Goal: Task Accomplishment & Management: Manage account settings

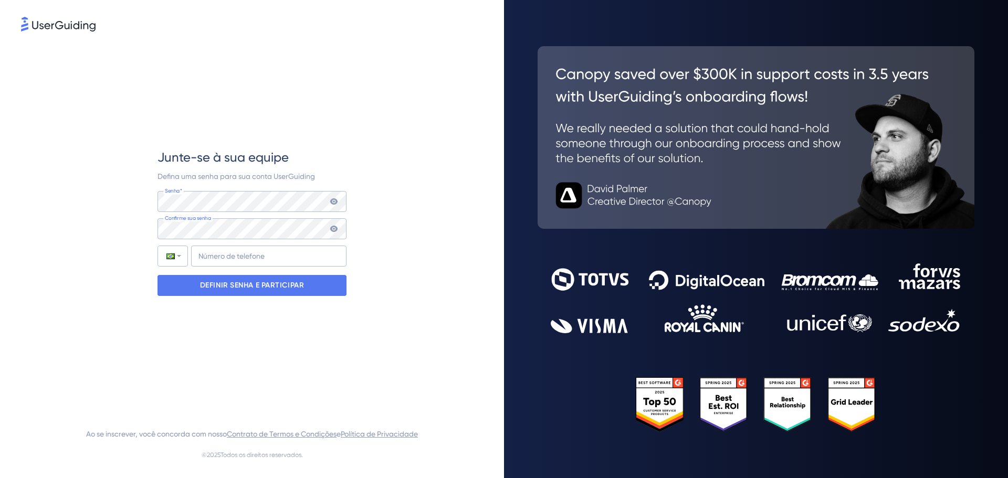
click at [331, 201] on icon at bounding box center [333, 202] width 7 height 6
click at [87, 206] on div "Junte-se à sua equipe Defina uma senha para sua conta UserGuiding Senha* Sua se…" at bounding box center [252, 223] width 462 height 378
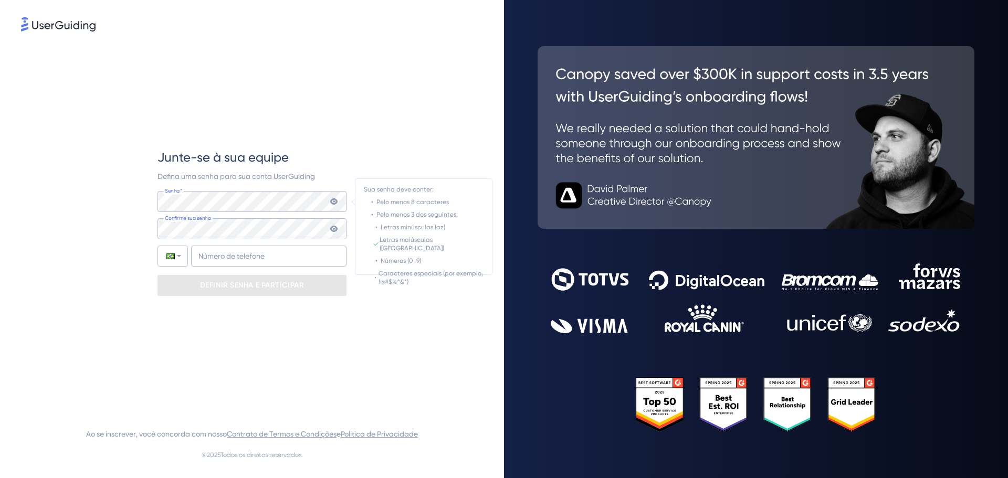
click at [335, 204] on icon at bounding box center [333, 202] width 7 height 6
click at [334, 198] on icon at bounding box center [334, 201] width 8 height 8
click at [335, 205] on icon at bounding box center [334, 201] width 8 height 8
click at [332, 197] on icon at bounding box center [334, 201] width 8 height 8
click at [331, 204] on icon at bounding box center [334, 201] width 8 height 8
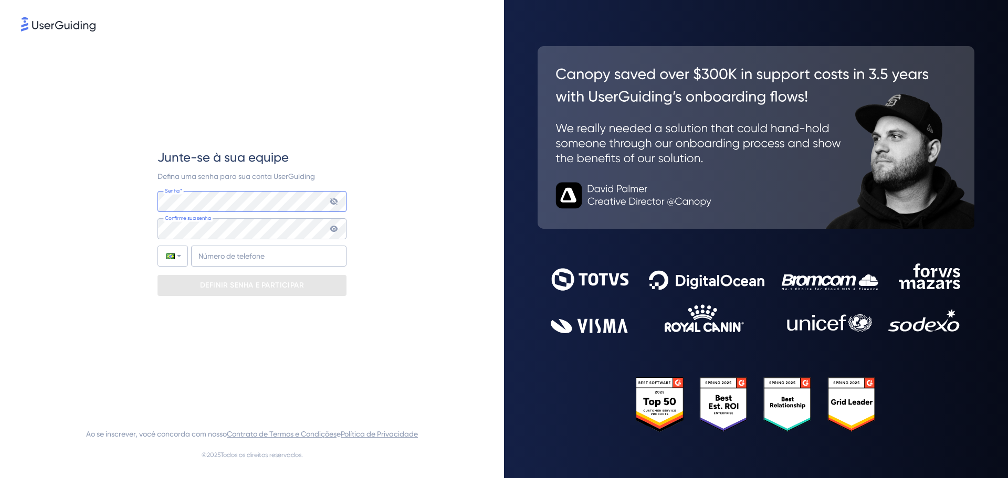
click at [150, 208] on div "Junte-se à sua equipe Defina uma senha para sua conta UserGuiding Senha* Sua se…" at bounding box center [252, 223] width 462 height 378
click at [45, 225] on div "Junte-se à sua equipe Defina uma senha para sua conta UserGuiding Senha* Sua se…" at bounding box center [252, 223] width 462 height 378
click at [336, 227] on icon at bounding box center [333, 229] width 7 height 6
click at [282, 260] on input "+55" at bounding box center [268, 256] width 155 height 21
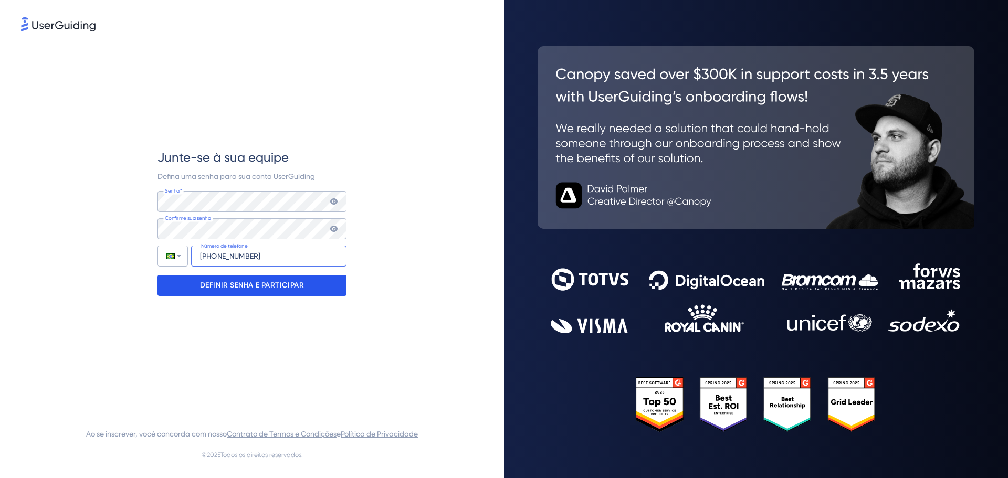
type input "+55 (11) 918485671"
click at [301, 289] on font "DEFINIR SENHA E PARTICIPAR" at bounding box center [252, 285] width 105 height 9
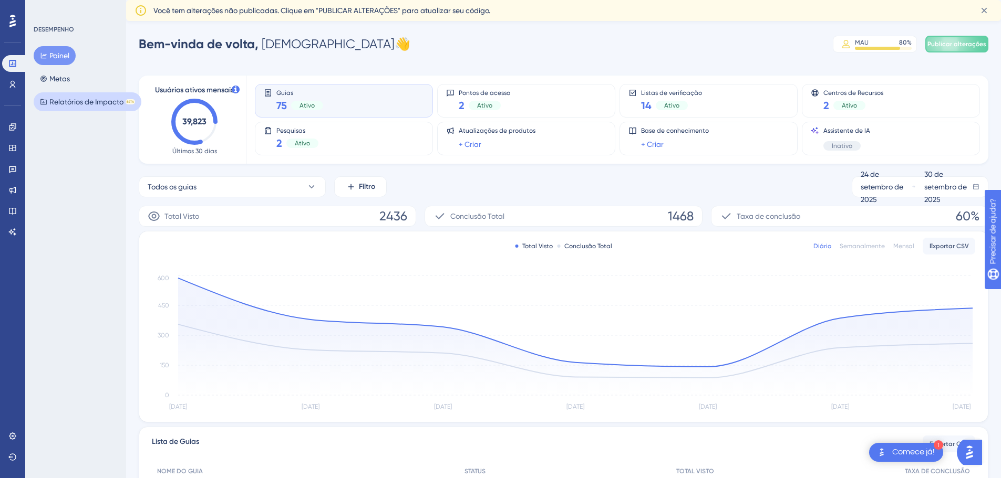
click at [85, 102] on font "Relatórios de Impacto" at bounding box center [86, 102] width 74 height 8
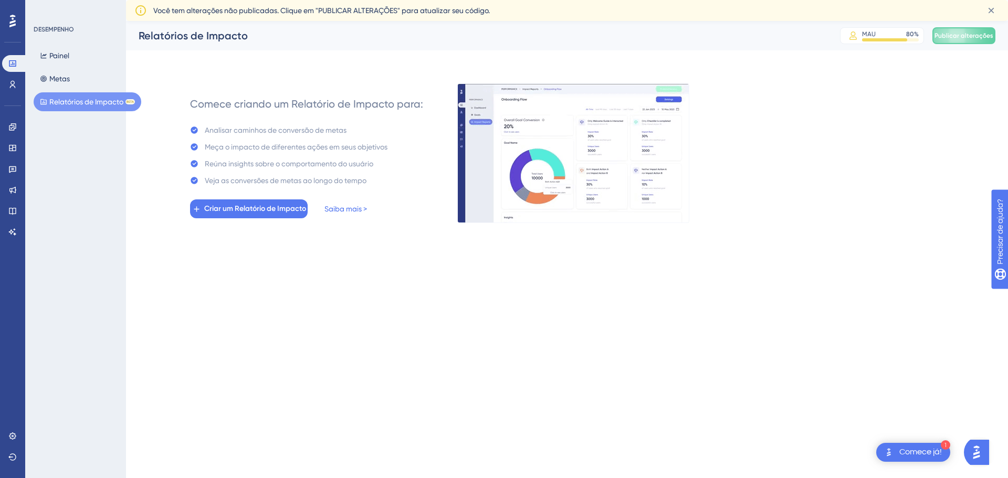
click at [76, 54] on div "Painel Metas Relatórios de Impacto BETA" at bounding box center [76, 78] width 85 height 65
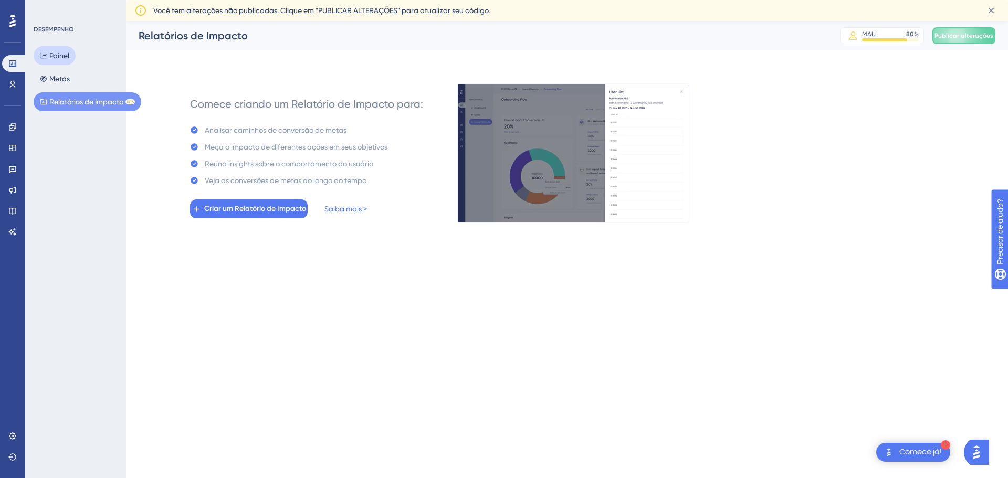
click at [58, 55] on font "Painel" at bounding box center [59, 55] width 20 height 8
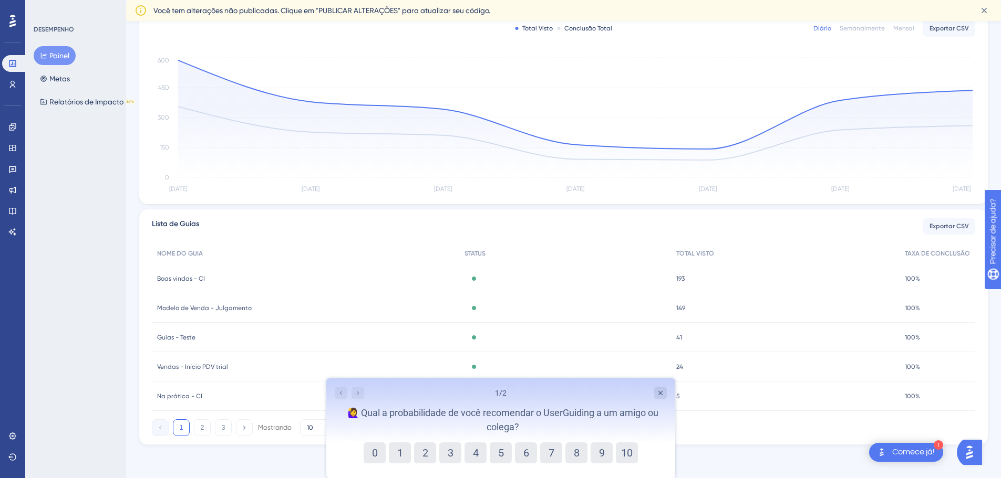
scroll to position [218, 0]
click at [662, 393] on icon "Fechar pesquisa" at bounding box center [659, 393] width 8 height 8
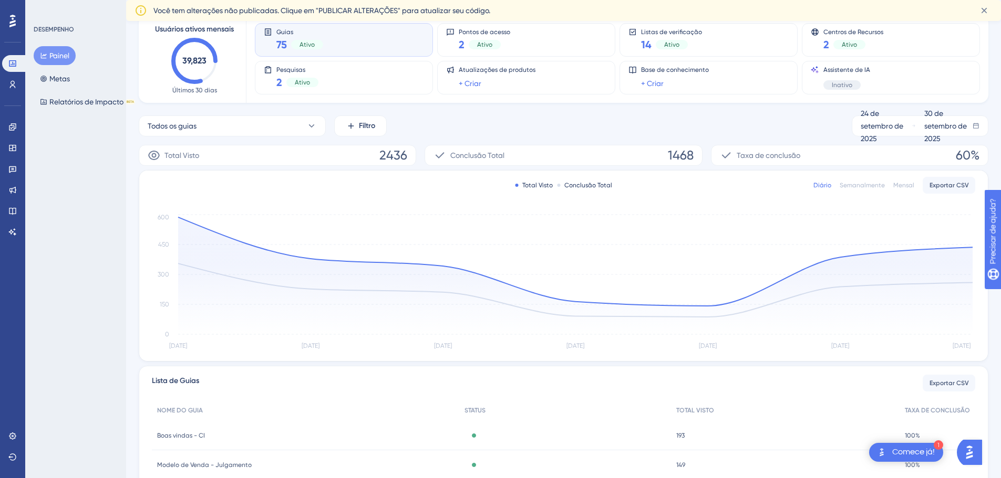
scroll to position [0, 0]
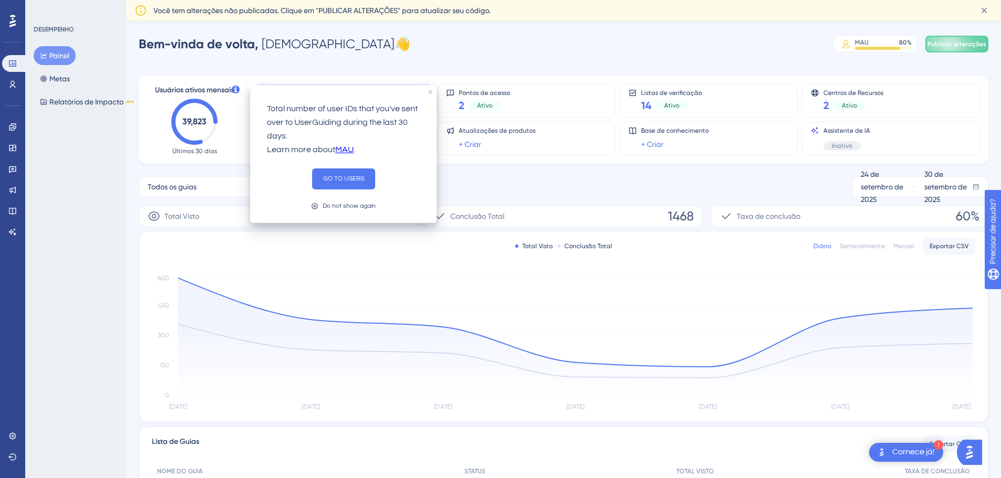
click at [234, 89] on icon at bounding box center [236, 90] width 8 height 8
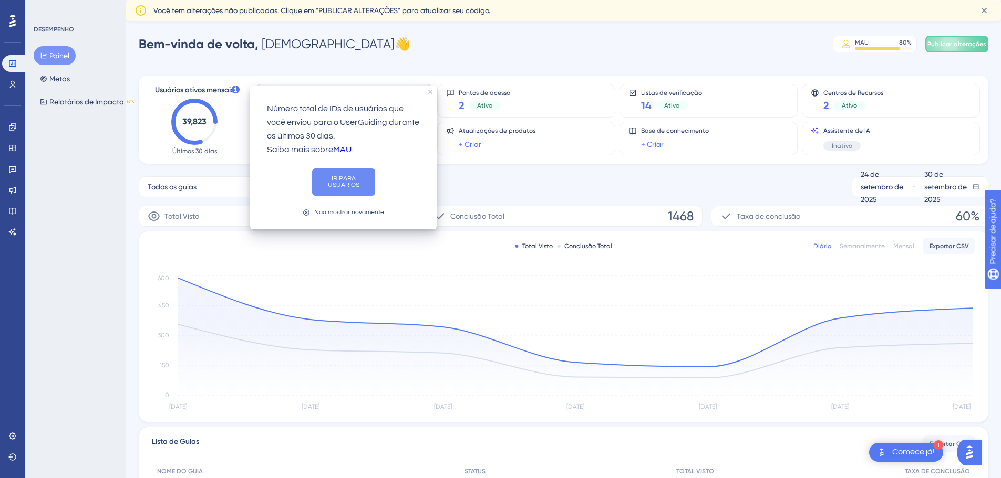
click at [341, 183] on font "IR PARA USUÁRIOS" at bounding box center [344, 181] width 32 height 13
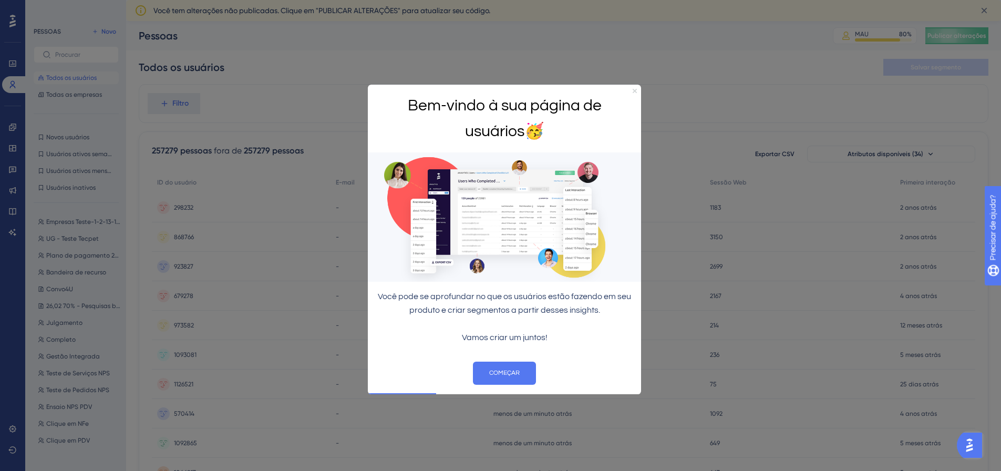
drag, startPoint x: 633, startPoint y: 92, endPoint x: 1000, endPoint y: 179, distance: 377.2
click at [633, 92] on icon "Fechar visualização" at bounding box center [634, 90] width 4 height 4
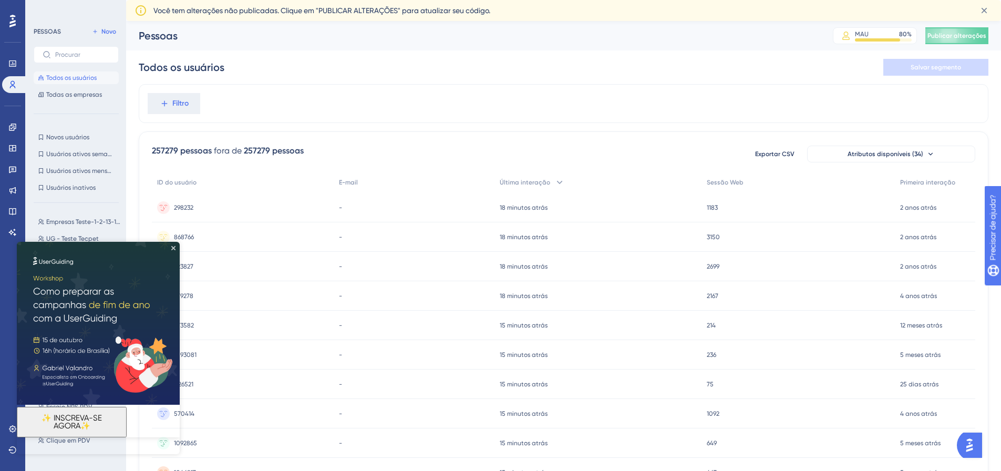
click at [176, 249] on img at bounding box center [98, 323] width 163 height 163
click at [174, 247] on icon "Fechar visualização" at bounding box center [173, 248] width 4 height 4
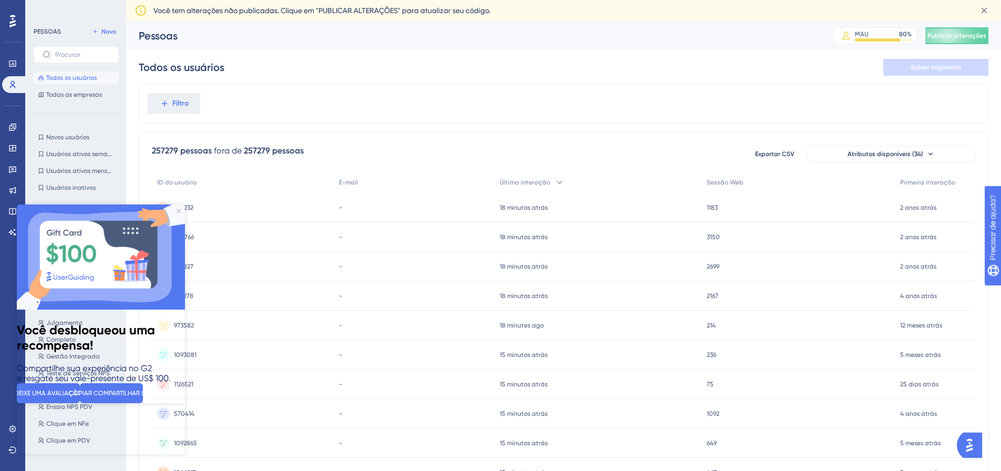
scroll to position [53, 0]
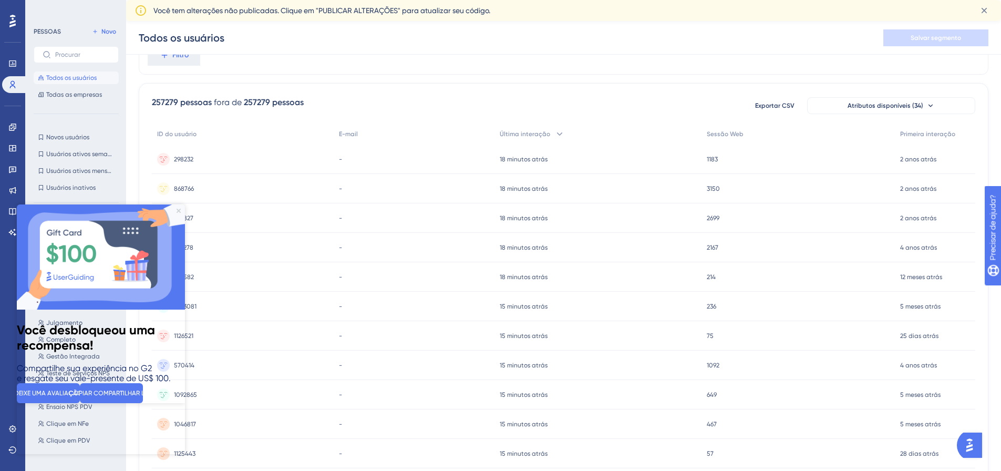
click at [180, 210] on icon "Fechar visualização" at bounding box center [178, 210] width 4 height 4
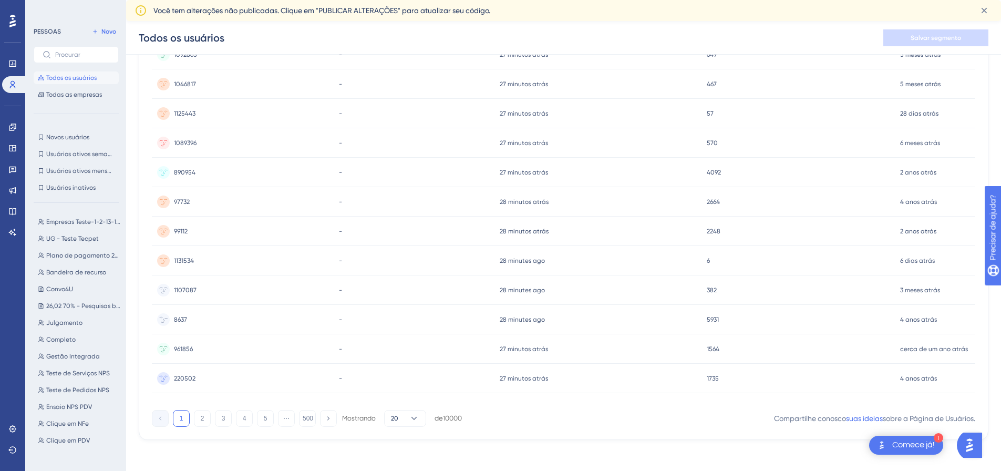
scroll to position [395, 0]
click at [195, 414] on button "2" at bounding box center [202, 415] width 17 height 17
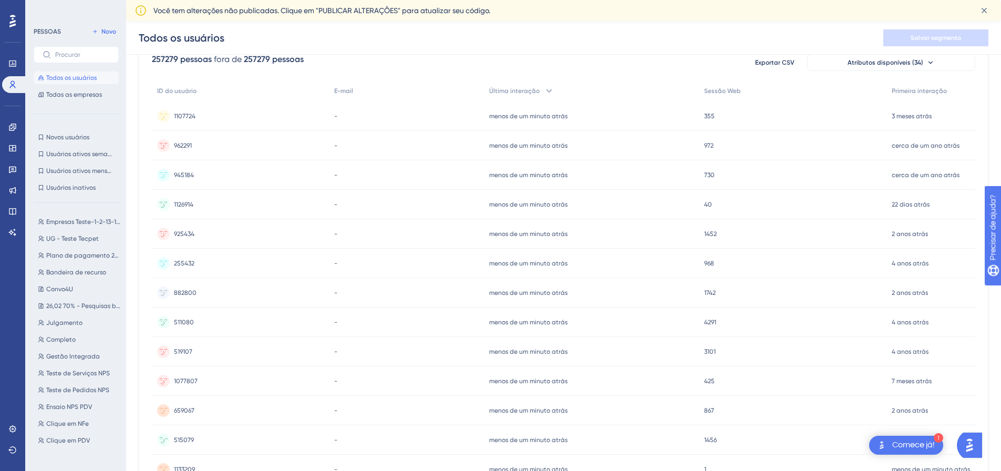
scroll to position [210, 0]
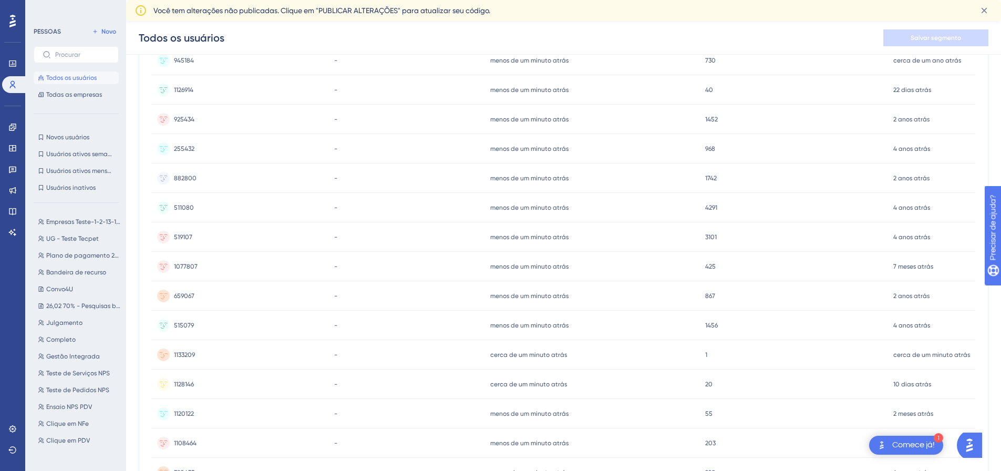
click at [166, 353] on icon at bounding box center [164, 353] width 8 height 4
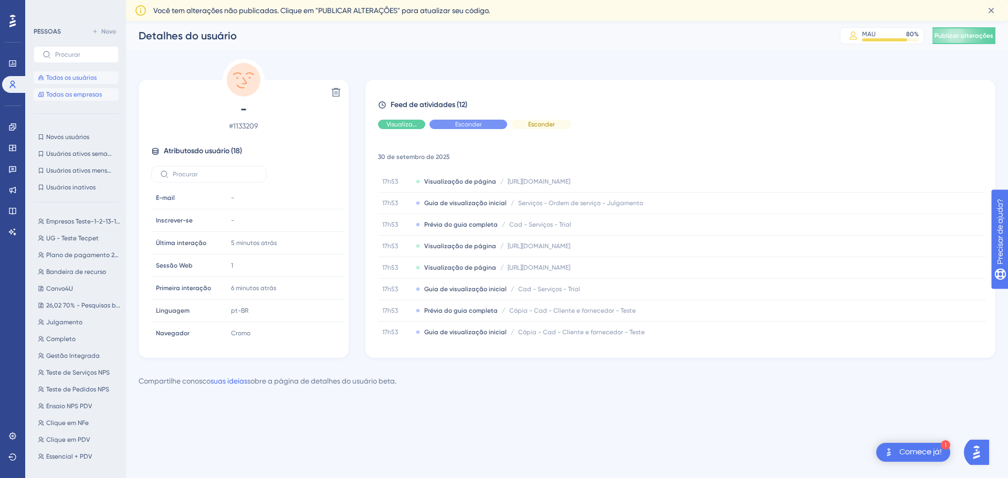
click at [61, 99] on button "Todas as empresas" at bounding box center [76, 94] width 85 height 13
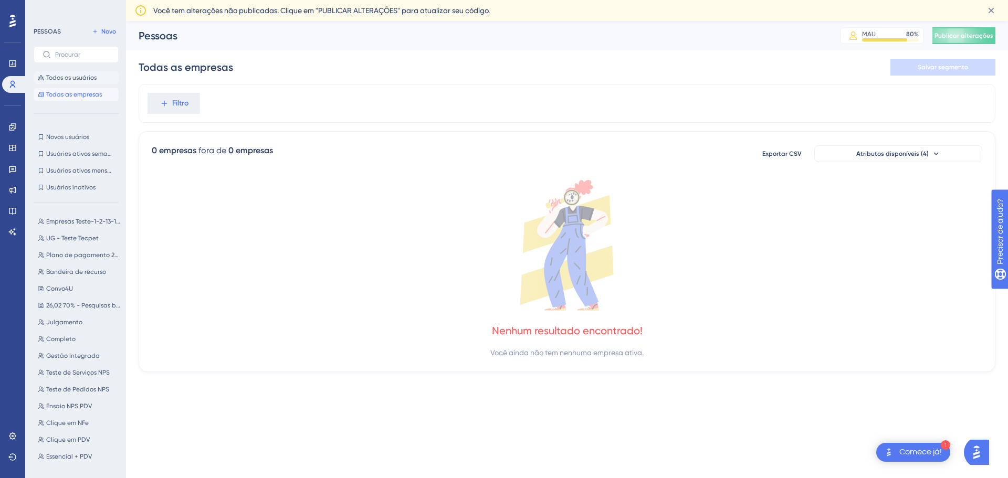
click at [72, 82] on button "Todos os usuários" at bounding box center [76, 77] width 85 height 13
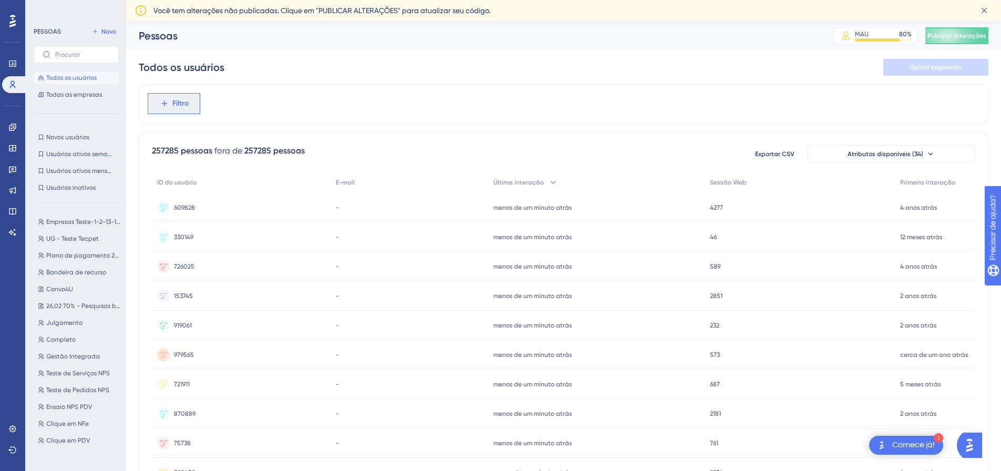
click at [188, 105] on font "Filtro" at bounding box center [180, 103] width 16 height 9
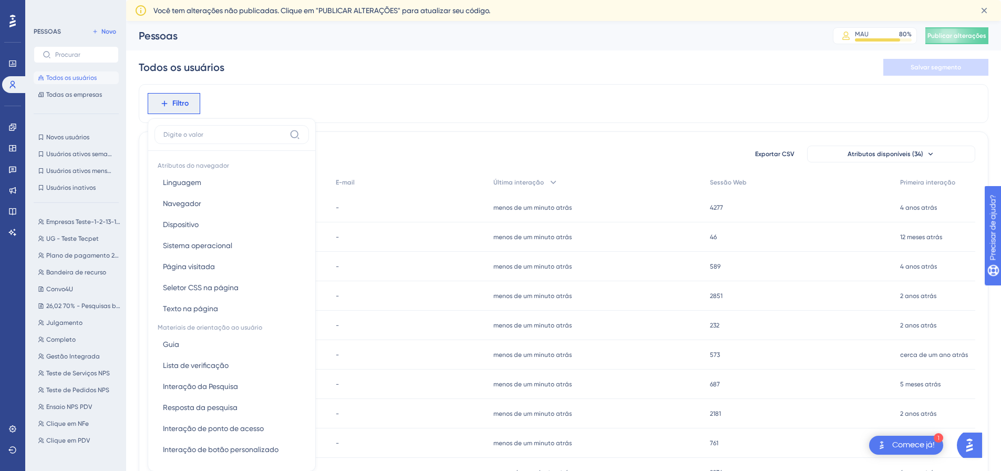
click at [496, 129] on div "Filtro Atributos do navegador Linguagem Linguagem Navegador Navegador Dispositi…" at bounding box center [563, 456] width 849 height 744
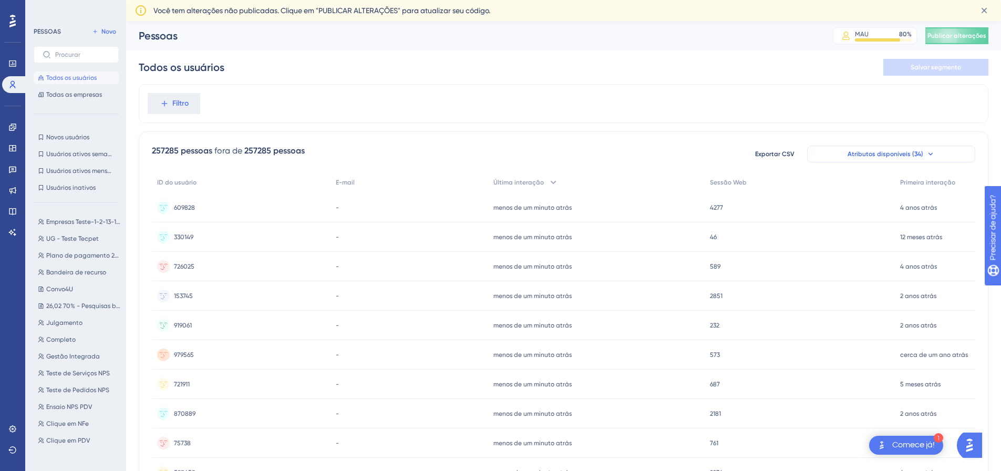
click at [897, 158] on button "Atributos disponíveis (34)" at bounding box center [891, 153] width 168 height 17
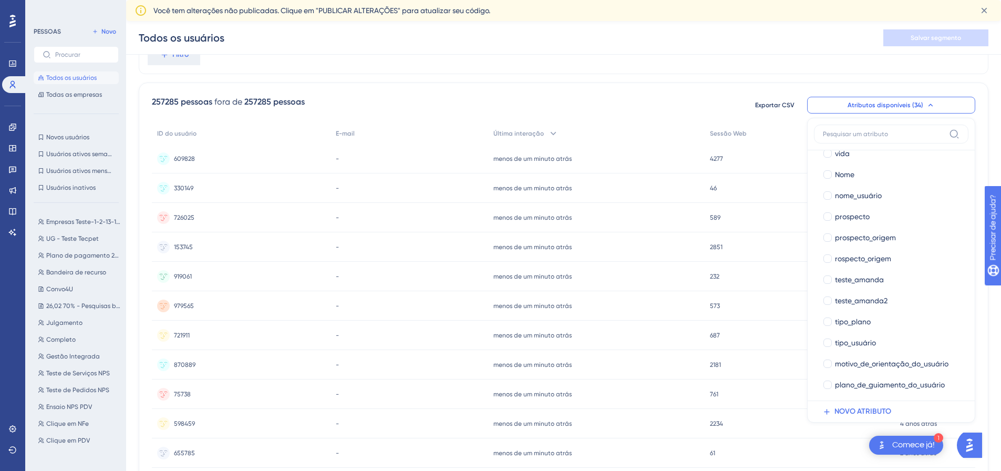
scroll to position [477, 0]
click at [923, 108] on button "Atributos disponíveis (34)" at bounding box center [891, 105] width 168 height 17
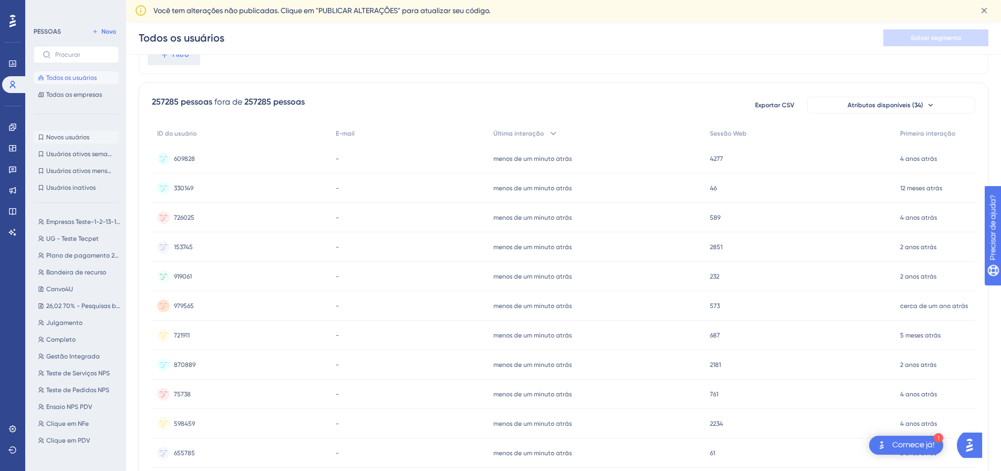
click at [76, 137] on font "Novos usuários" at bounding box center [67, 136] width 43 height 7
